Goal: Task Accomplishment & Management: Manage account settings

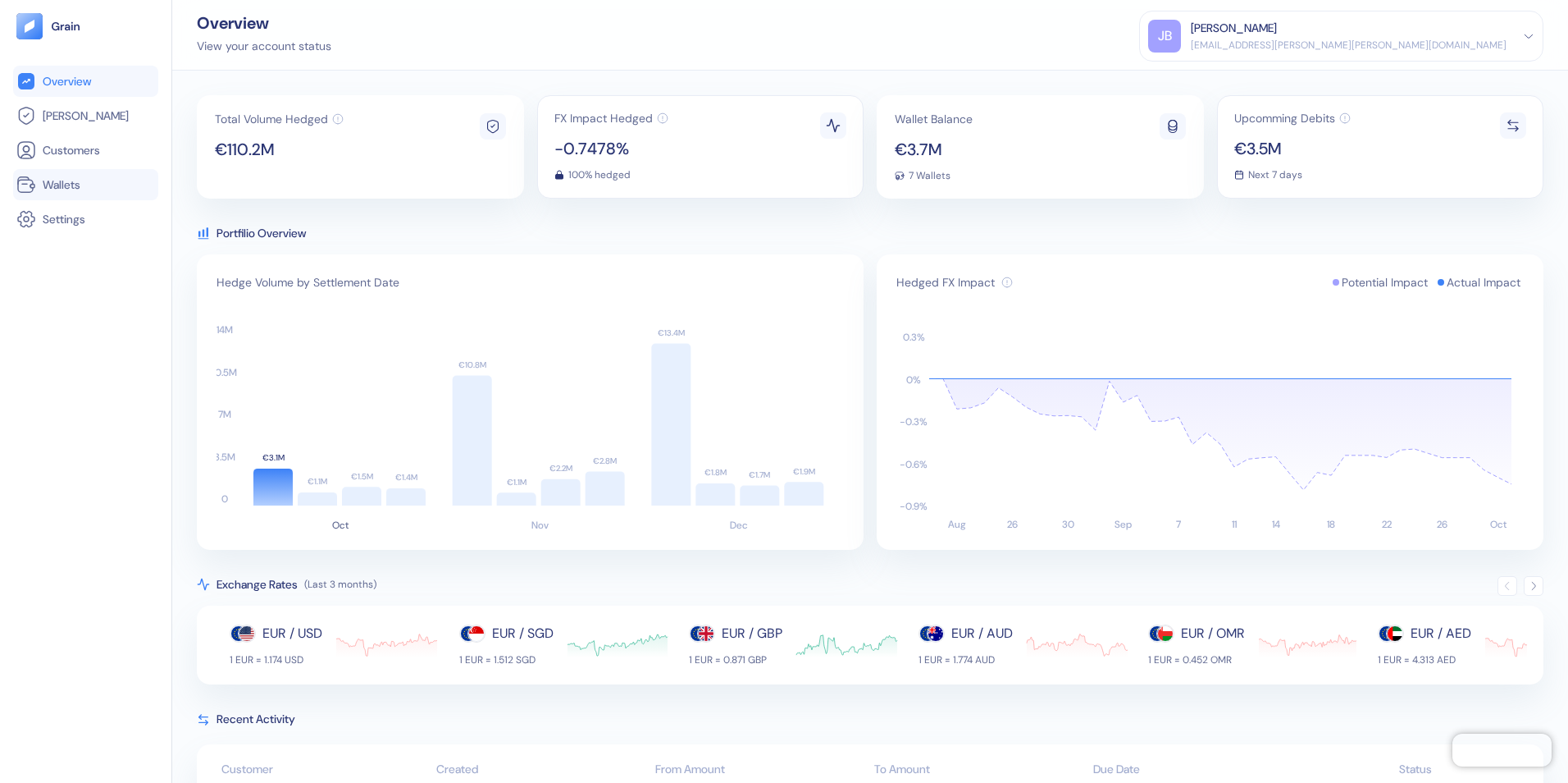
click at [70, 184] on span "Wallets" at bounding box center [62, 184] width 38 height 16
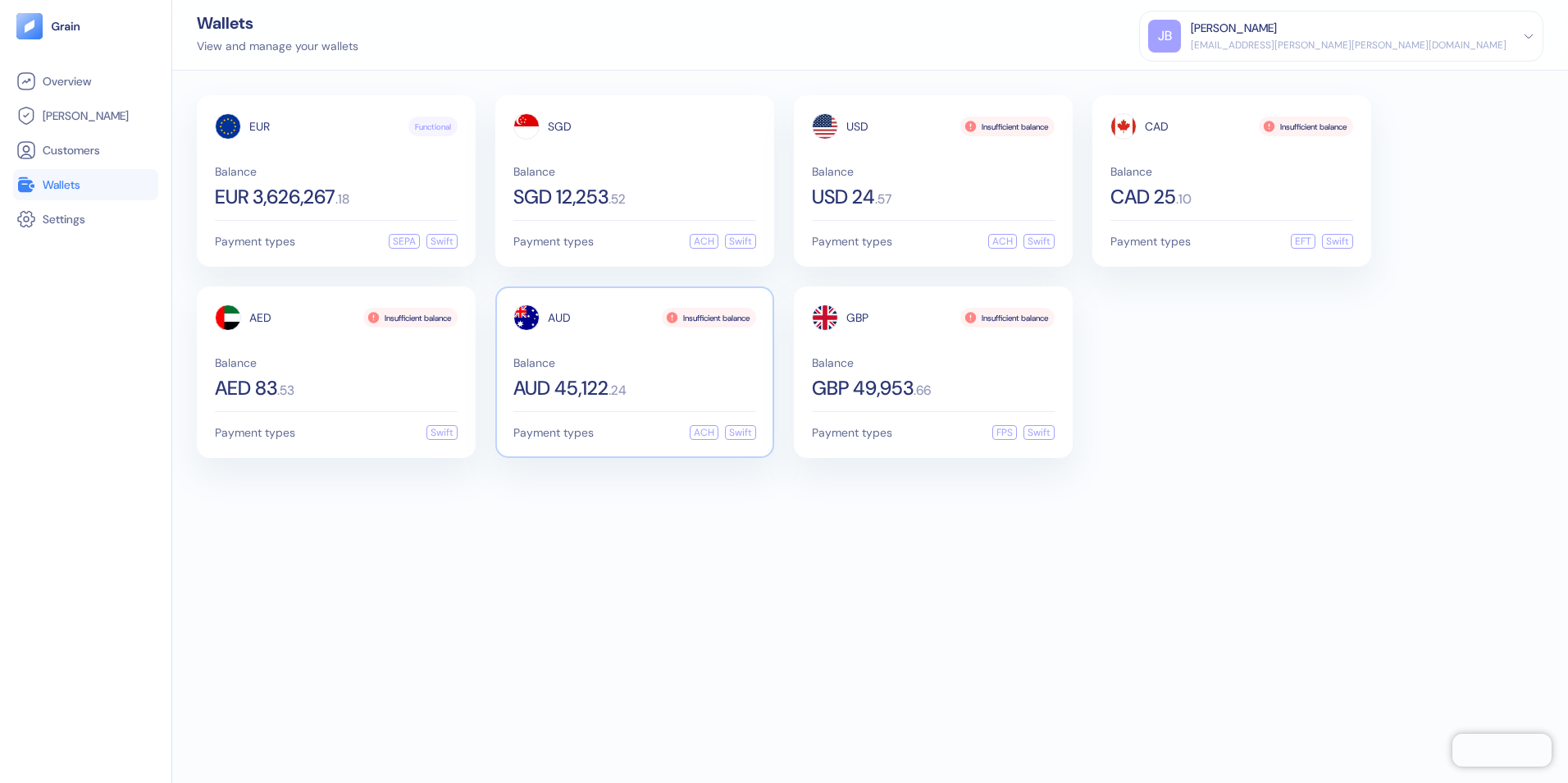
click at [626, 396] on span ". 24" at bounding box center [618, 391] width 18 height 13
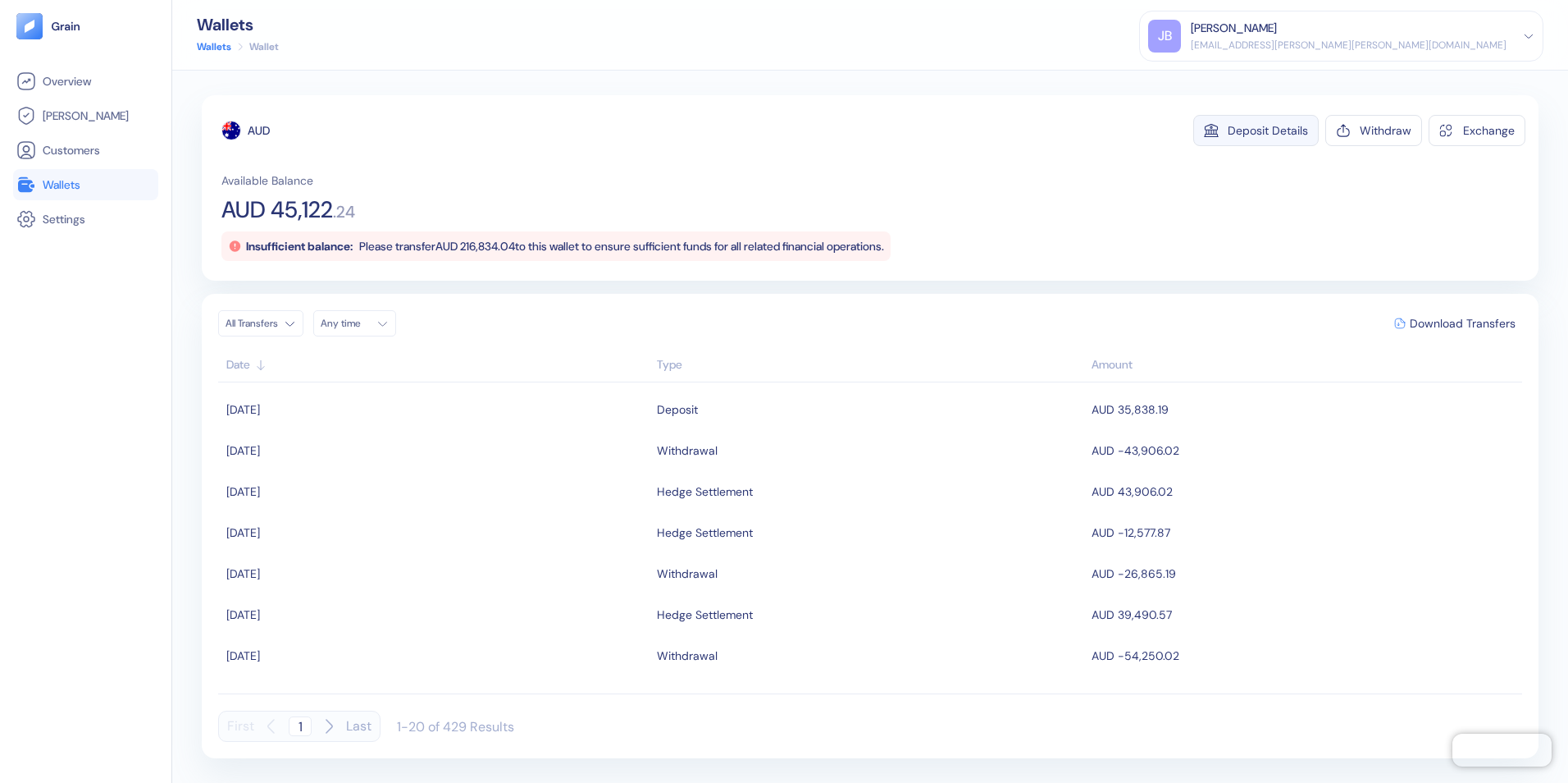
click at [1289, 129] on div "Deposit Details" at bounding box center [1268, 130] width 81 height 12
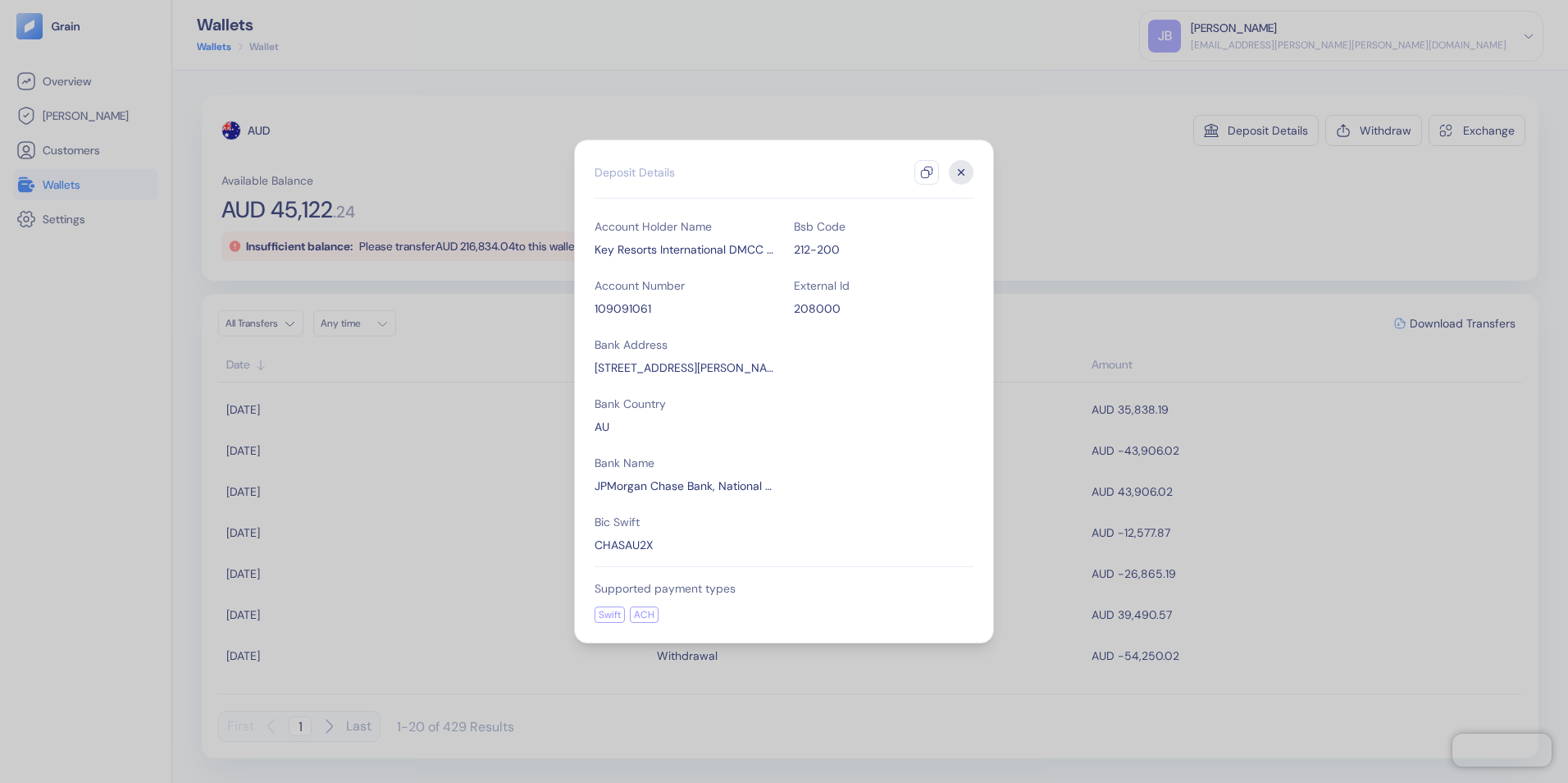
click at [968, 172] on icon "button" at bounding box center [960, 172] width 24 height 24
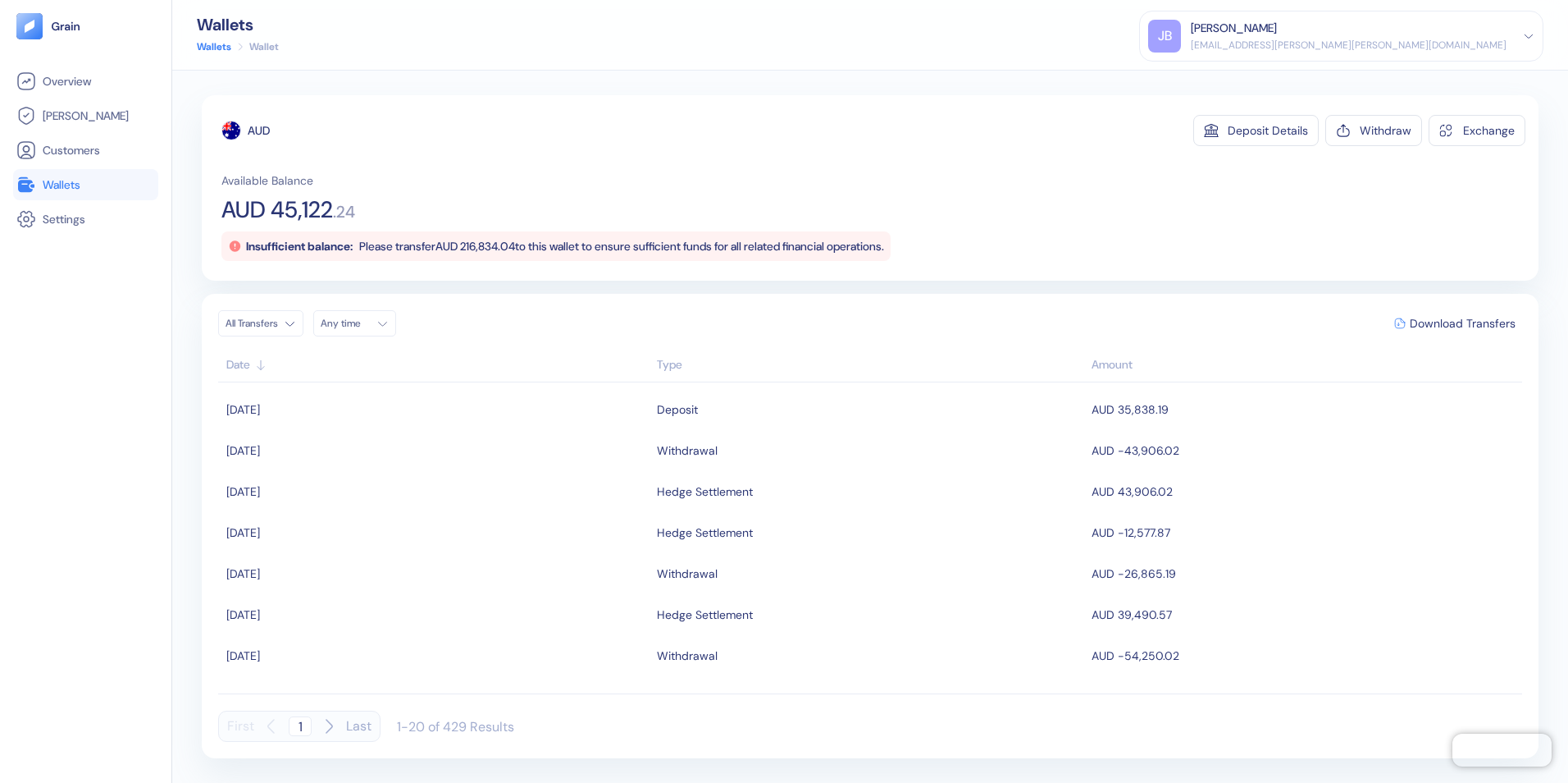
click at [52, 185] on span "Wallets" at bounding box center [62, 184] width 38 height 16
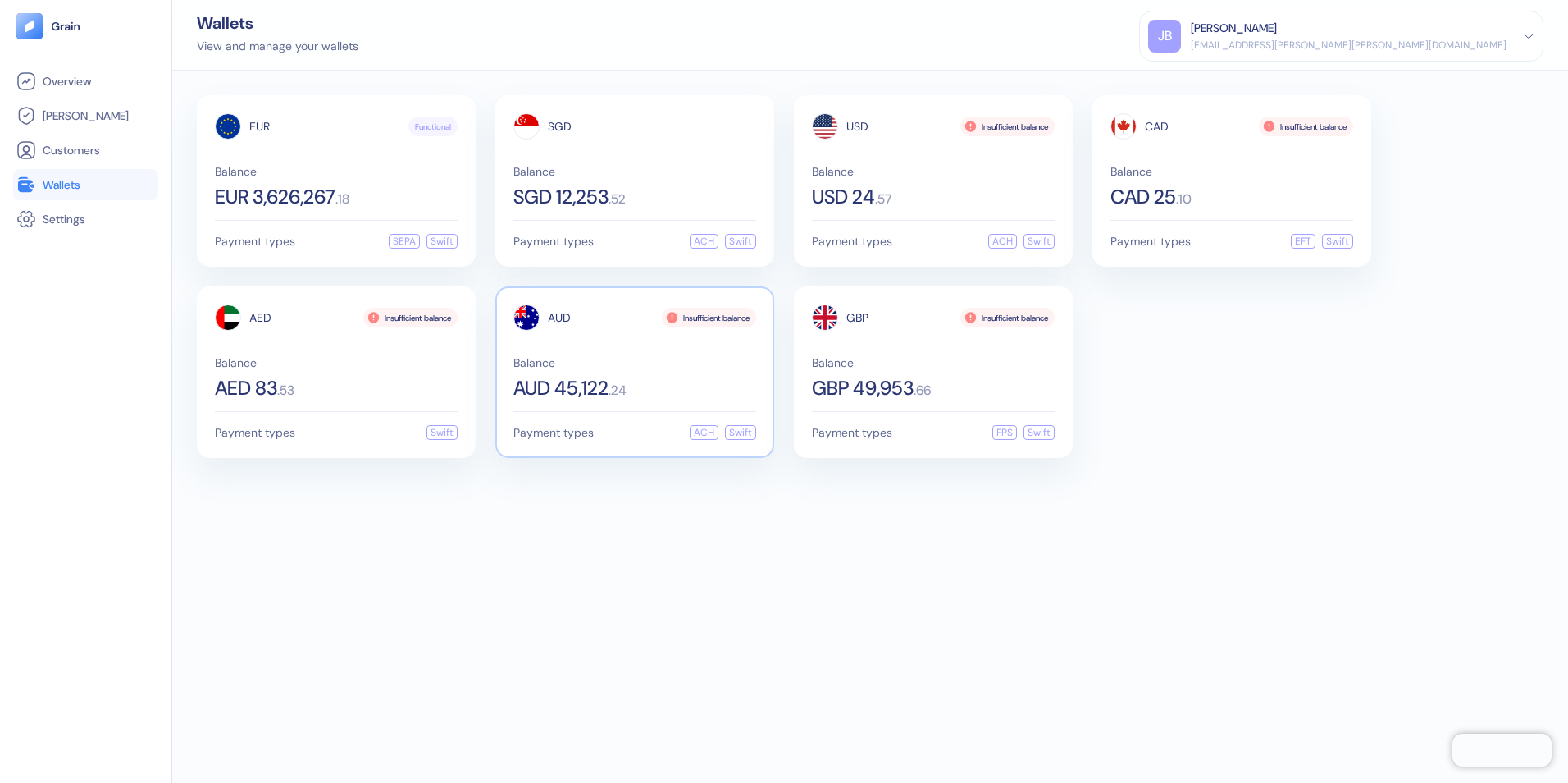
click at [600, 379] on span "AUD 45,122" at bounding box center [561, 388] width 95 height 20
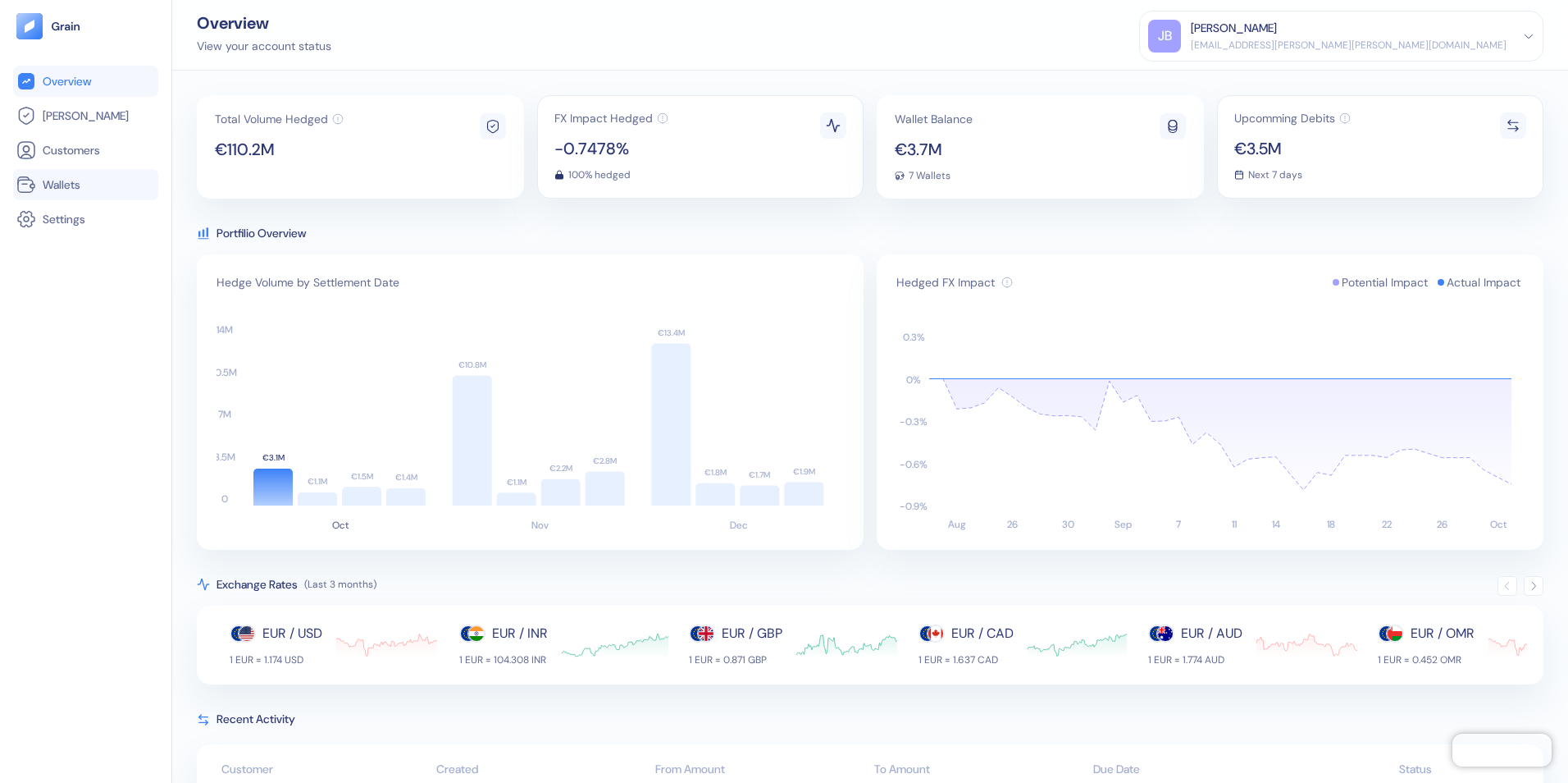
click at [58, 185] on span "Wallets" at bounding box center [62, 184] width 38 height 16
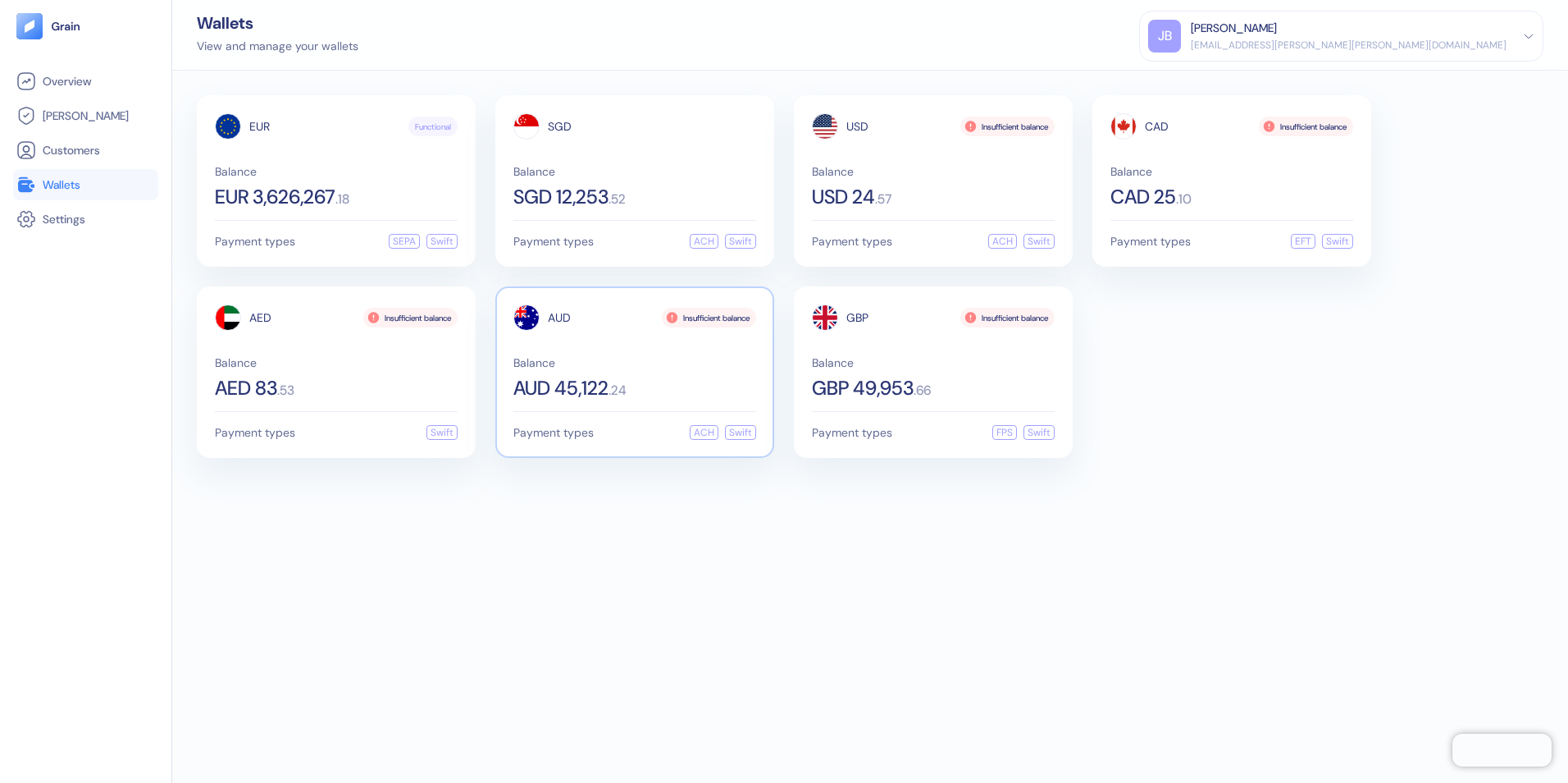
click at [635, 398] on div "AUD Insufficient balance Balance AUD 45,122 . 24 Payment types ACH Swift" at bounding box center [635, 372] width 279 height 172
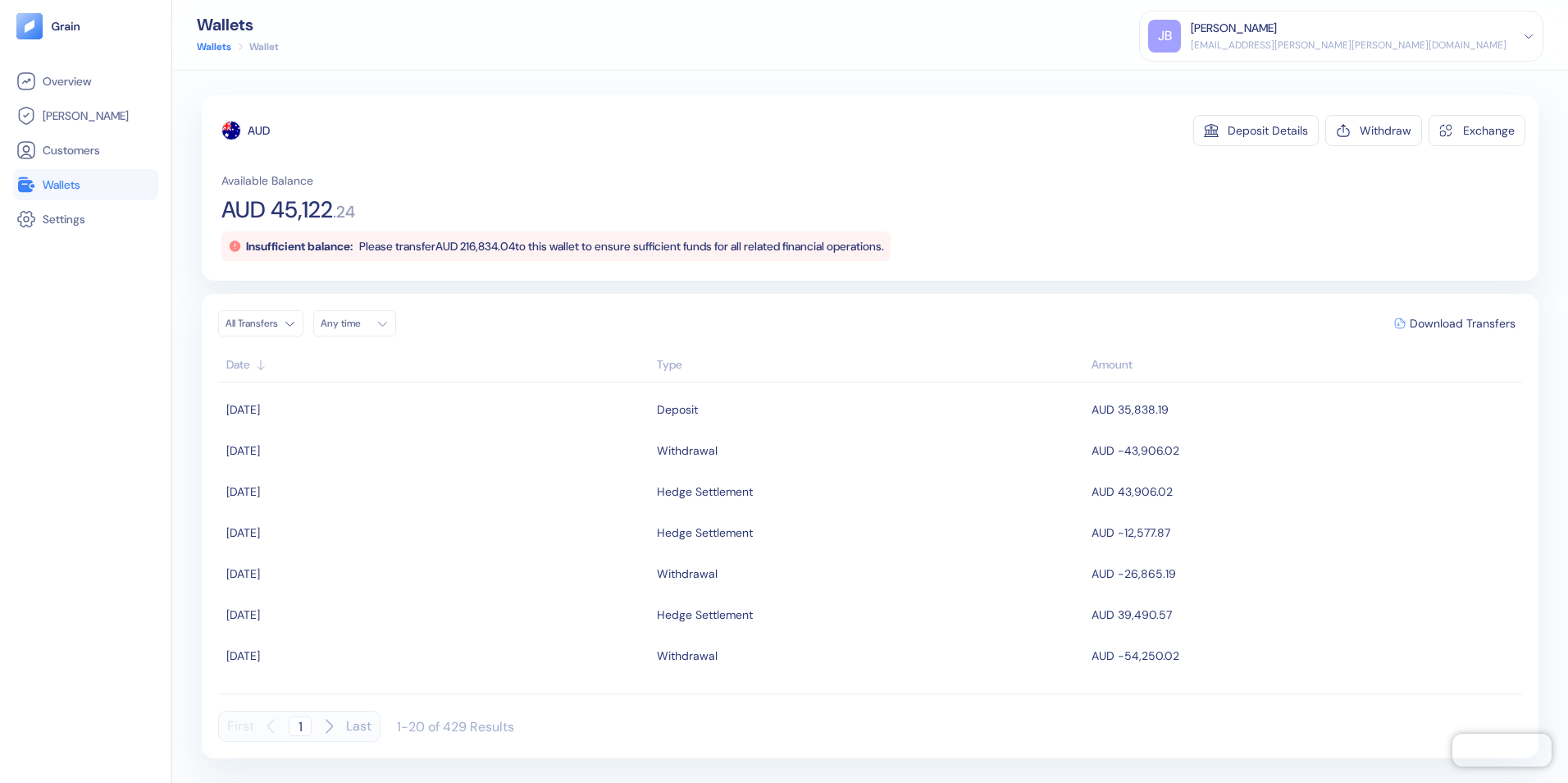
click at [79, 452] on div "Overview Hedges Customers Wallets Settings" at bounding box center [86, 410] width 145 height 691
click at [78, 84] on span "Overview" at bounding box center [67, 81] width 48 height 16
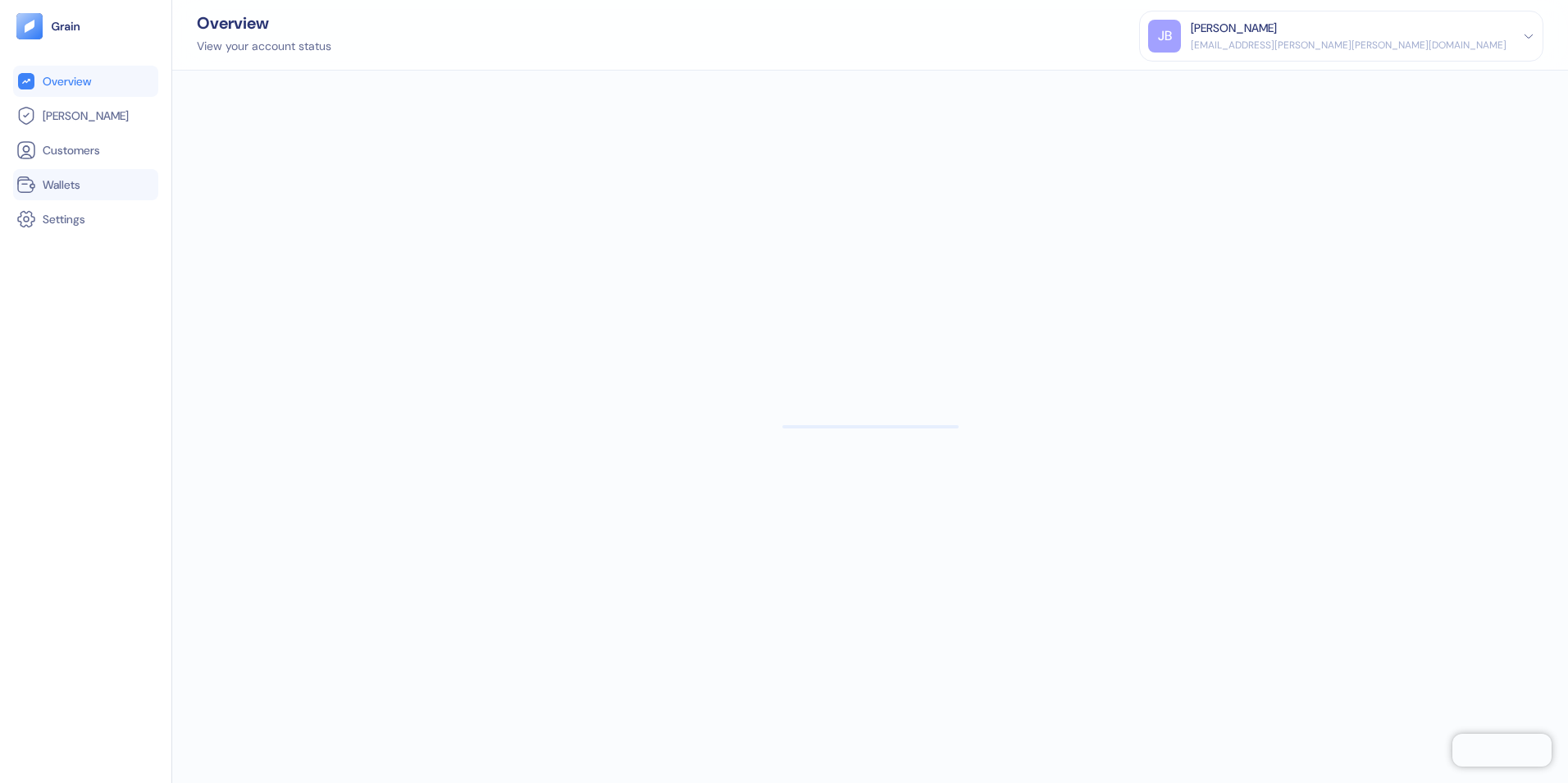
click at [68, 195] on li "Wallets" at bounding box center [86, 184] width 145 height 31
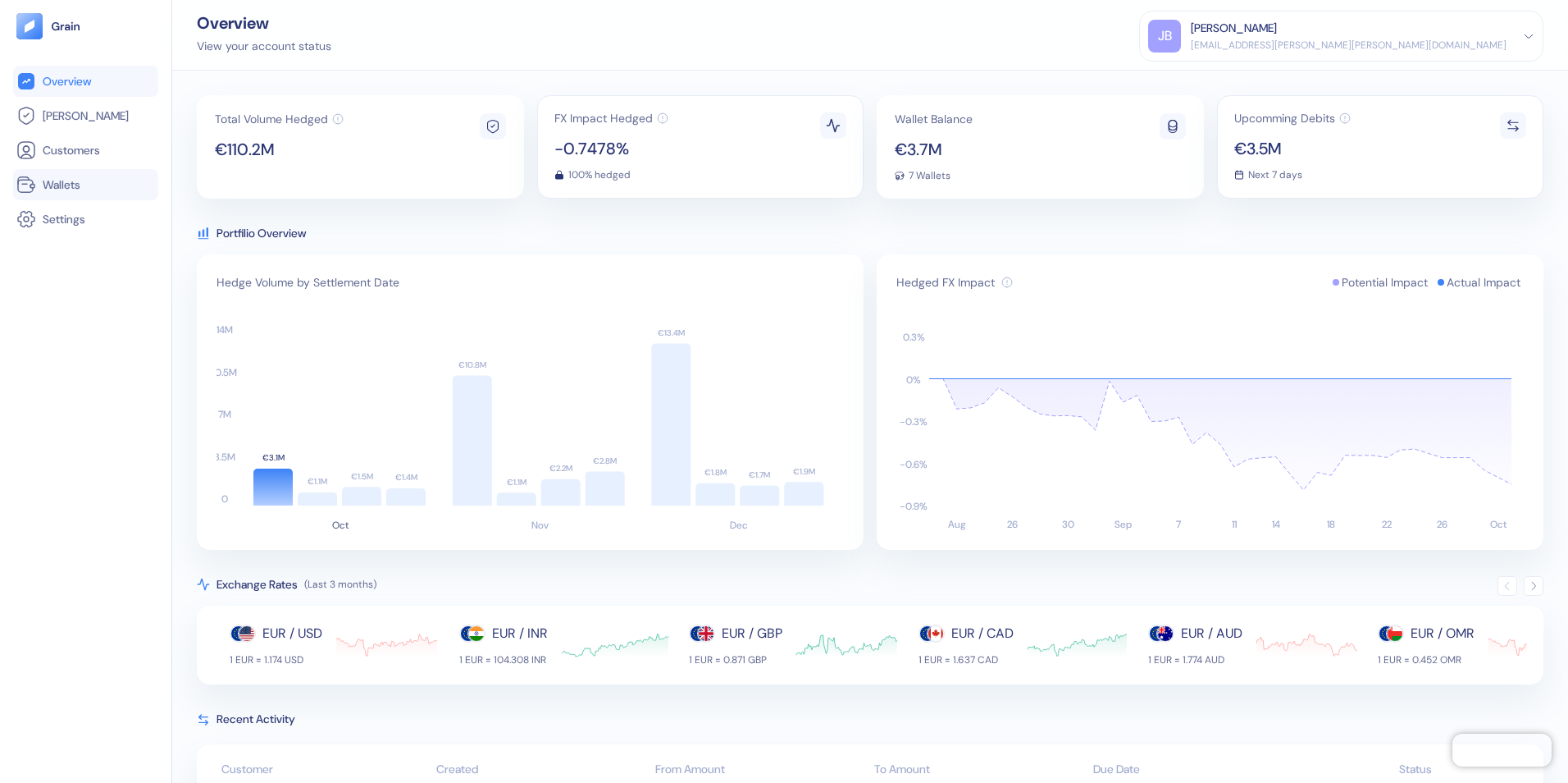
click at [62, 195] on li "Wallets" at bounding box center [86, 184] width 145 height 31
click at [67, 180] on span "Wallets" at bounding box center [62, 184] width 38 height 16
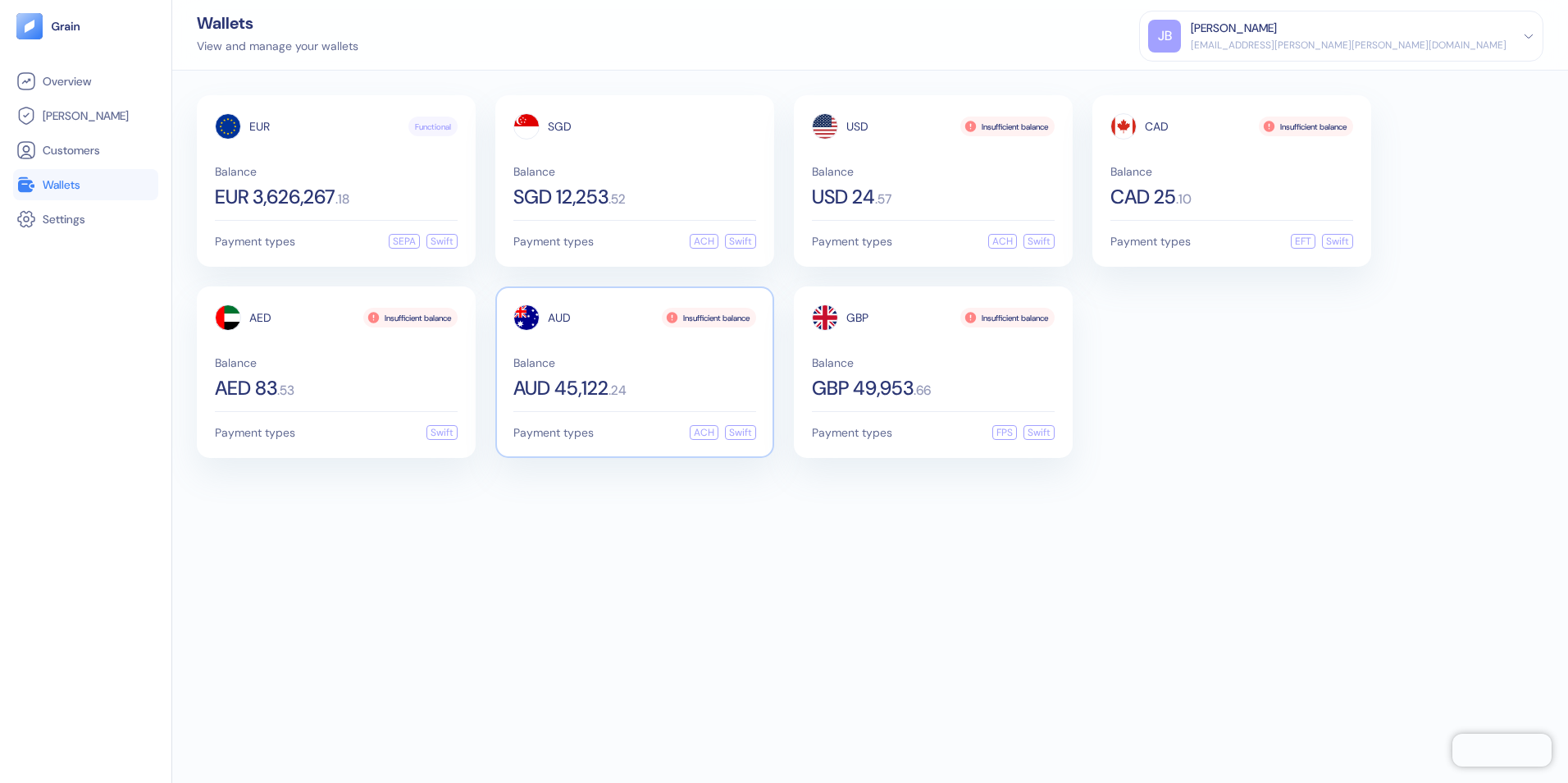
click at [619, 374] on div "Balance AUD 45,122 . 24" at bounding box center [635, 377] width 242 height 41
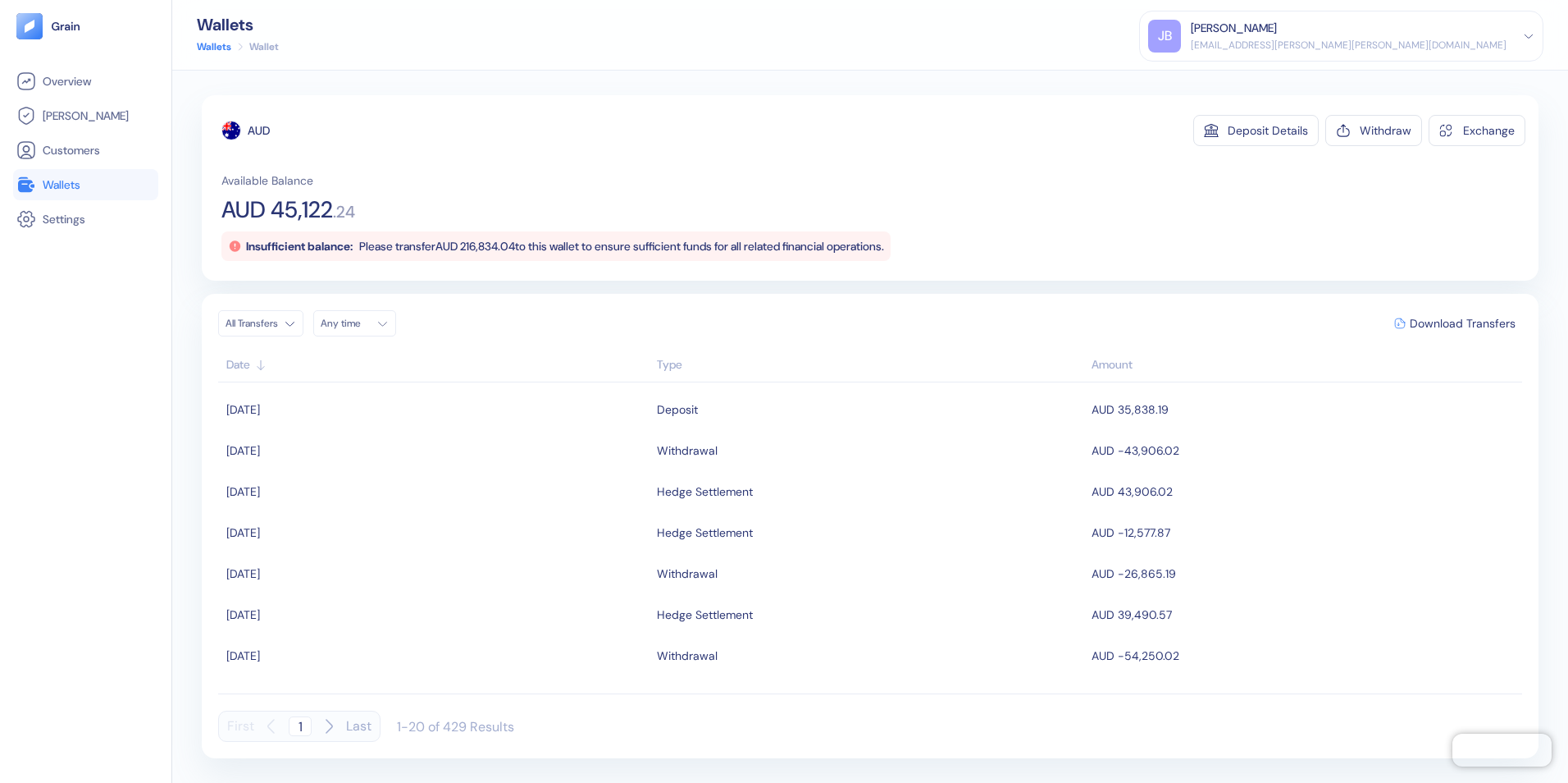
click at [1276, 32] on div "[PERSON_NAME]" at bounding box center [1234, 28] width 86 height 17
click at [1214, 81] on div "Sign Out" at bounding box center [1192, 81] width 45 height 17
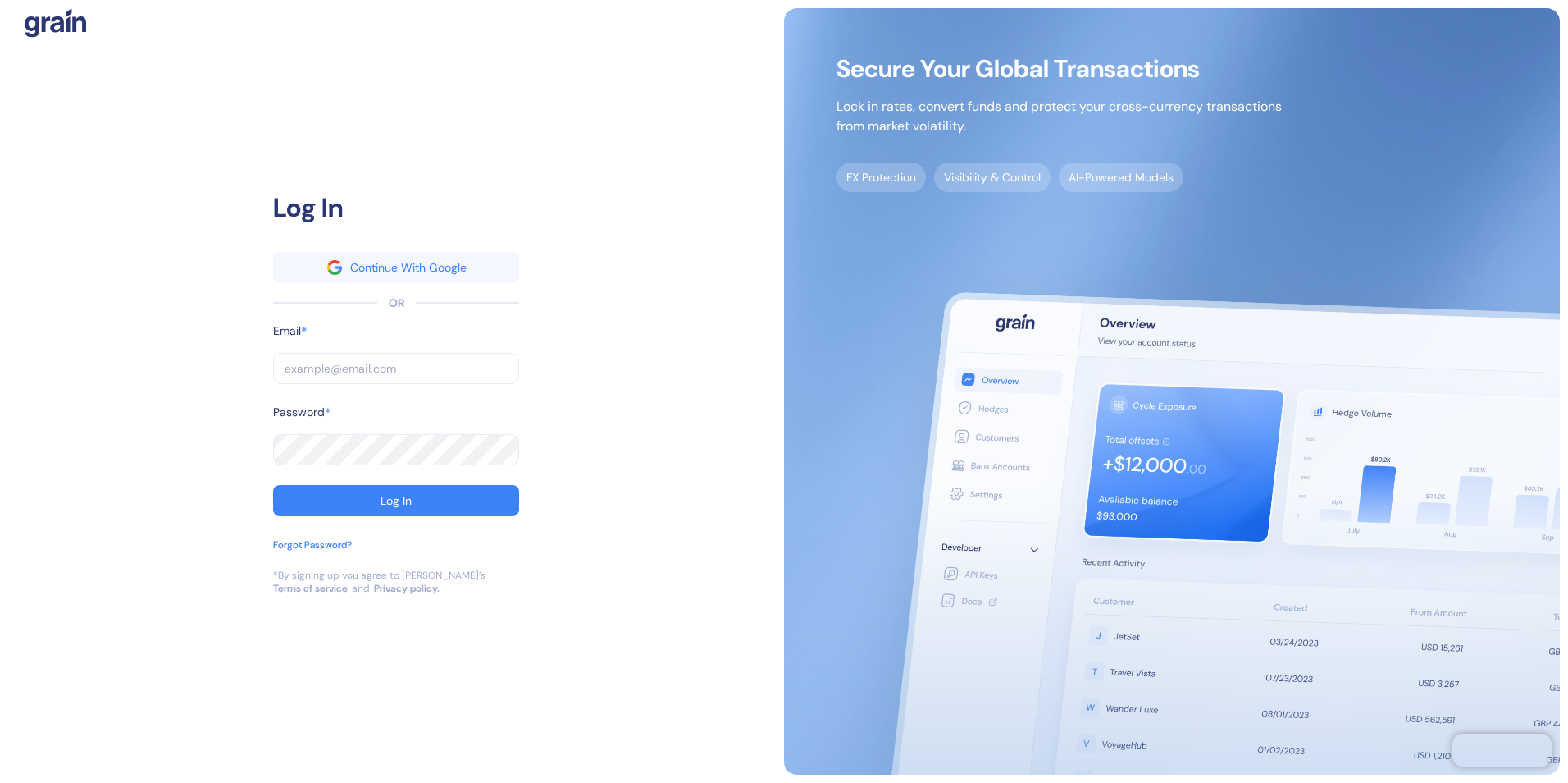
type input "[EMAIL_ADDRESS][PERSON_NAME][PERSON_NAME][DOMAIN_NAME]"
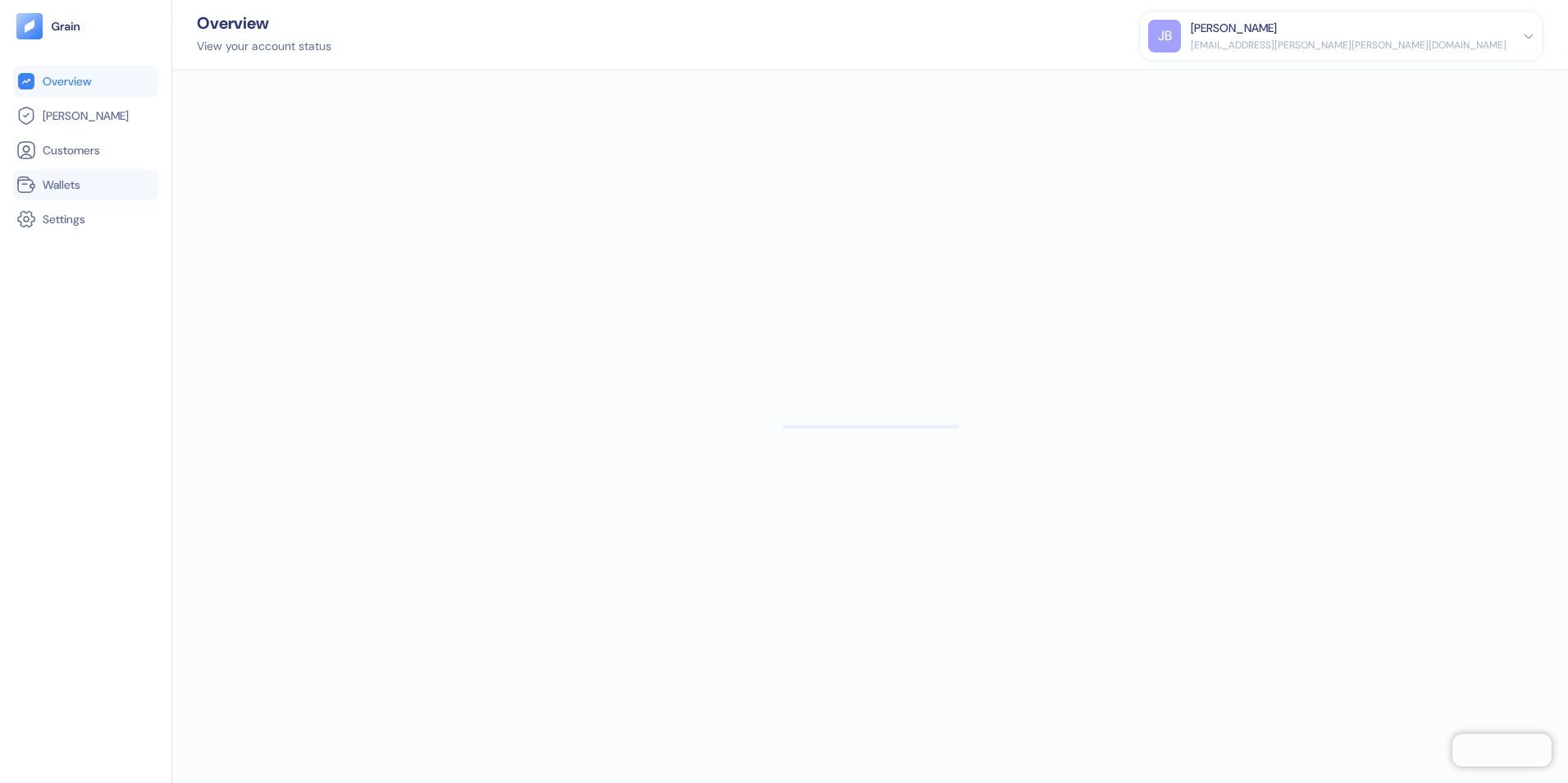
click at [66, 188] on span "Wallets" at bounding box center [62, 184] width 38 height 16
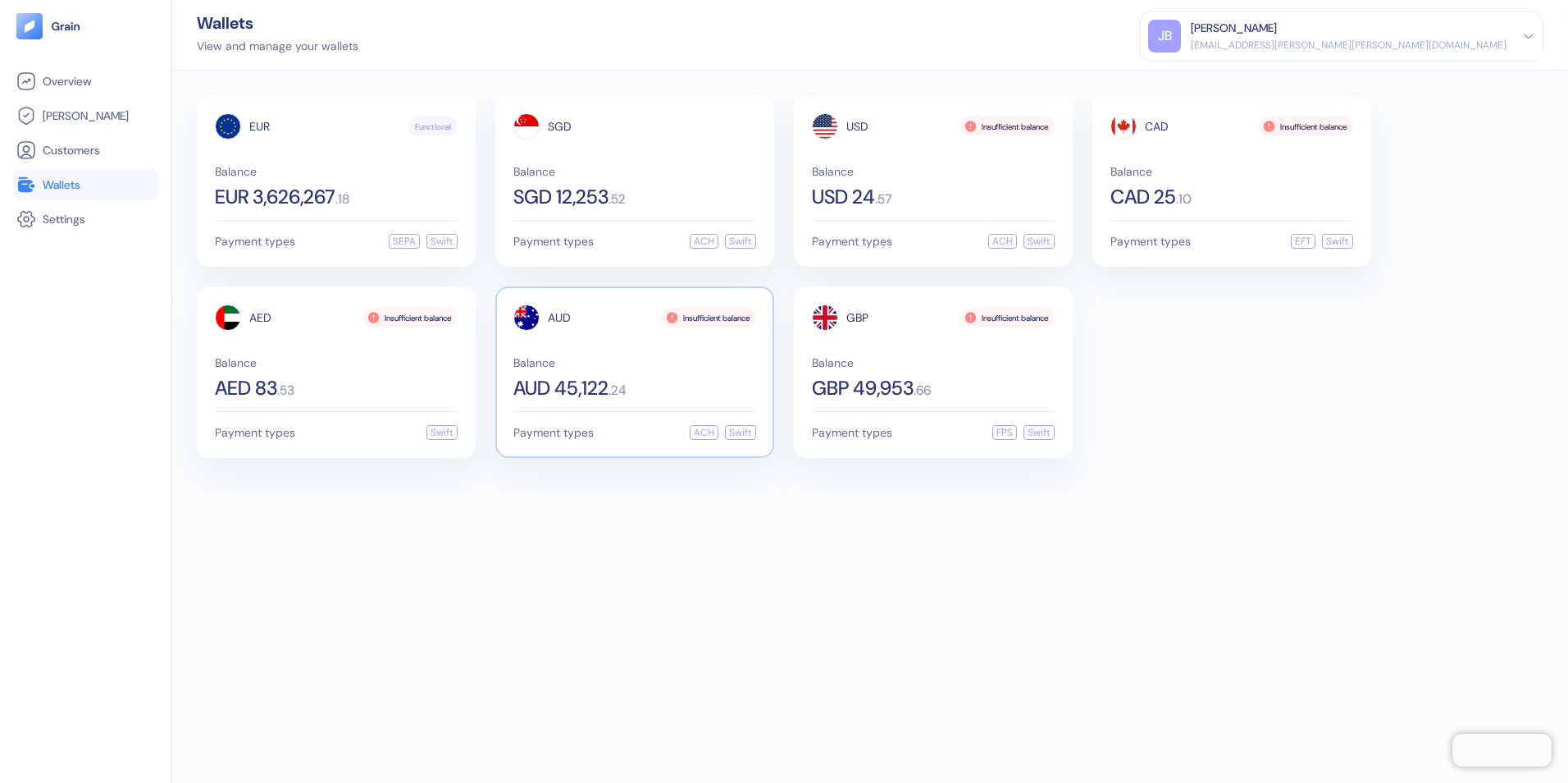
click at [736, 361] on span "Balance" at bounding box center [635, 362] width 242 height 12
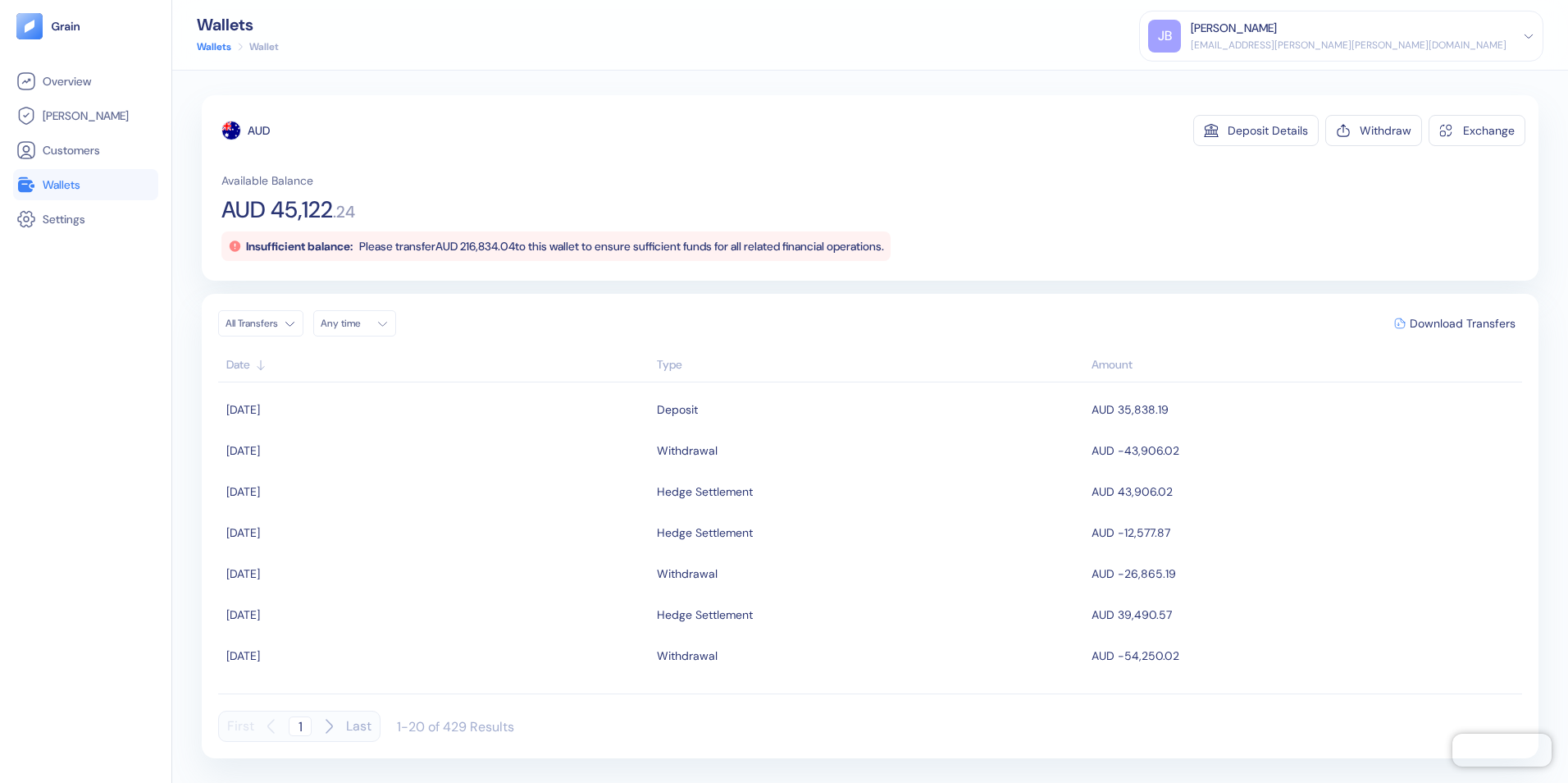
click at [1487, 45] on div "[EMAIL_ADDRESS][PERSON_NAME][PERSON_NAME][DOMAIN_NAME]" at bounding box center [1349, 45] width 316 height 14
click at [1214, 80] on div "Sign Out" at bounding box center [1192, 81] width 45 height 17
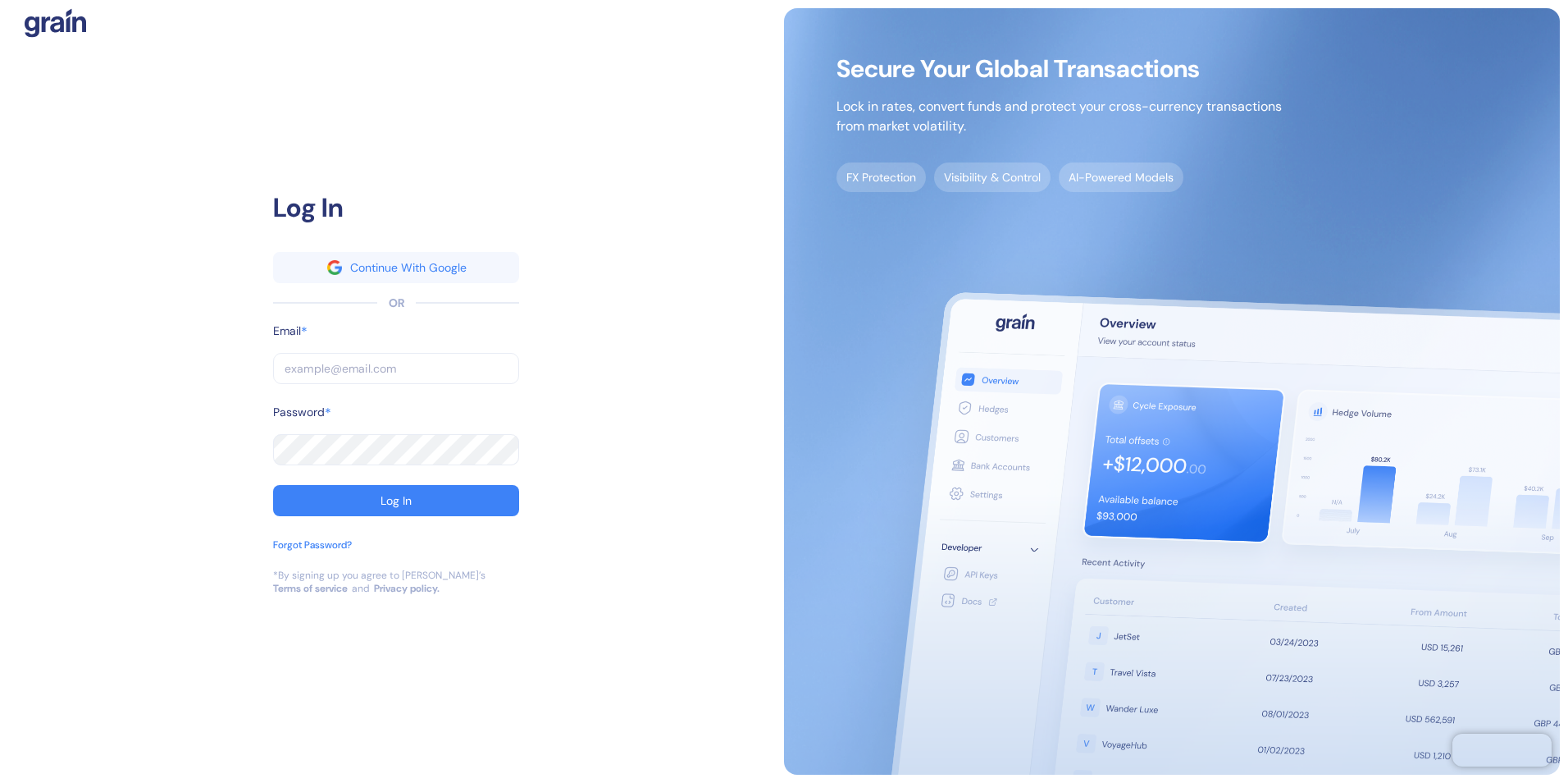
type input "[EMAIL_ADDRESS][PERSON_NAME][PERSON_NAME][DOMAIN_NAME]"
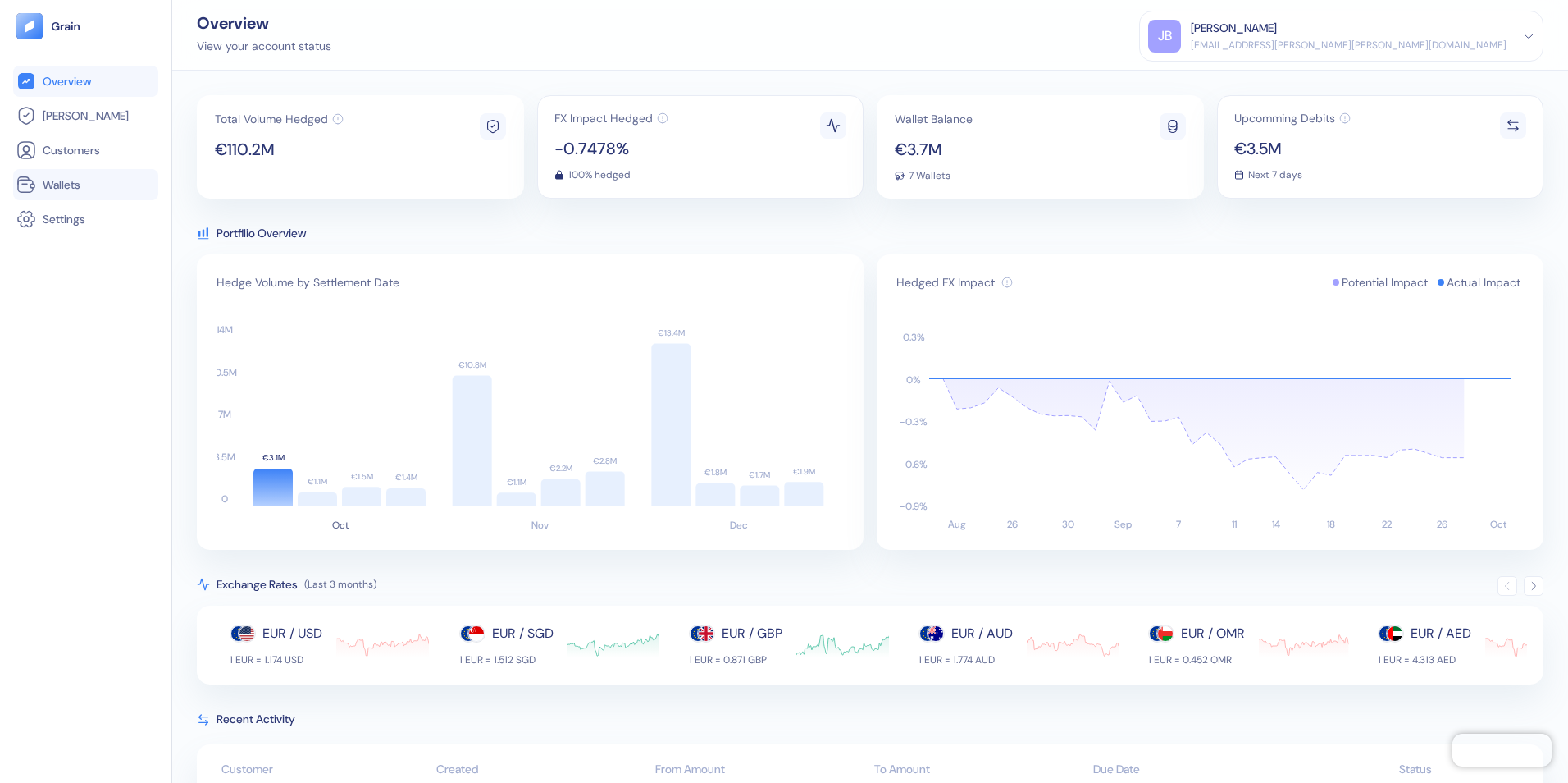
click at [62, 191] on span "Wallets" at bounding box center [62, 184] width 38 height 16
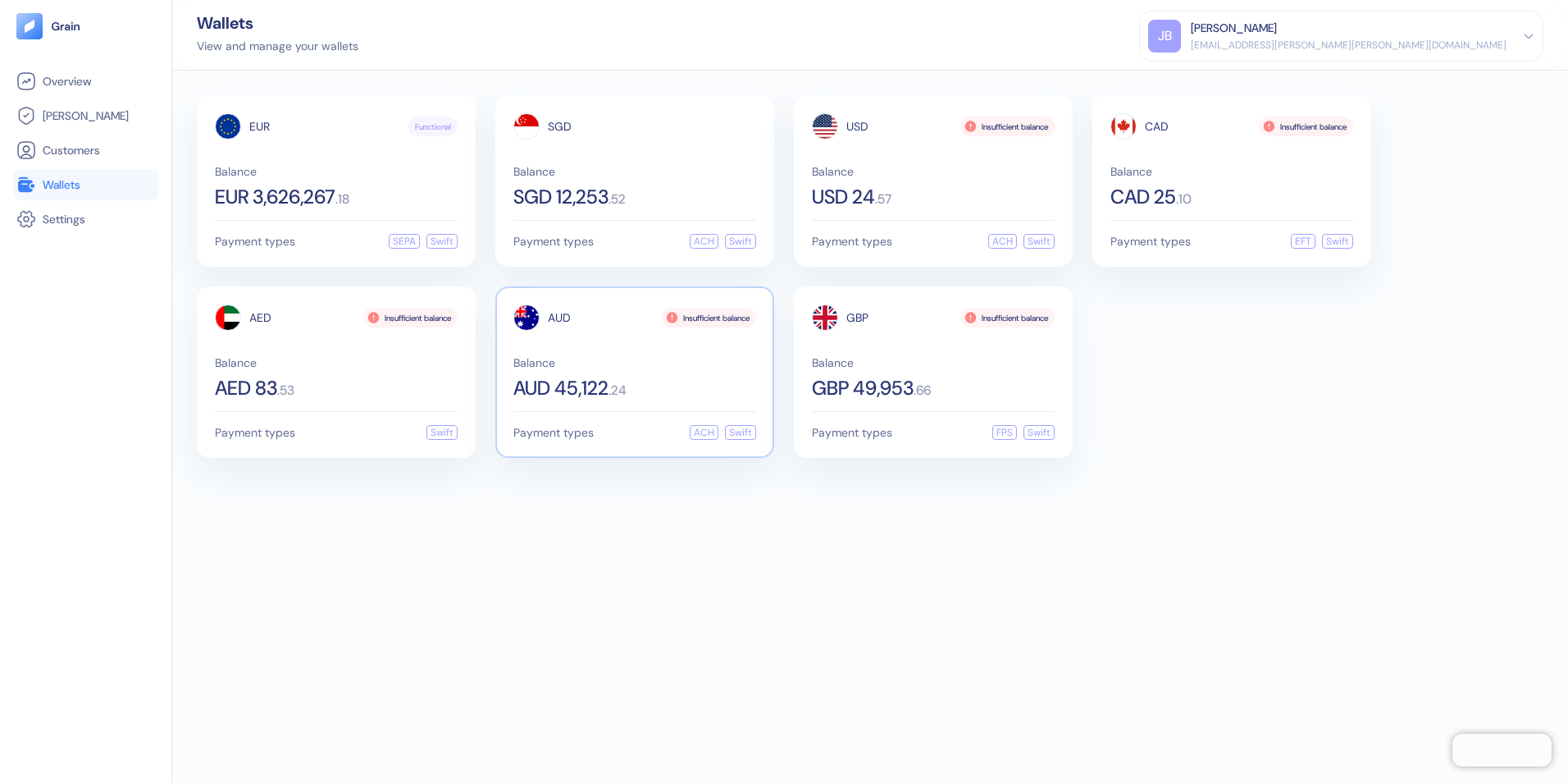
click at [624, 393] on span ". 24" at bounding box center [618, 391] width 18 height 13
